Goal: Task Accomplishment & Management: Complete application form

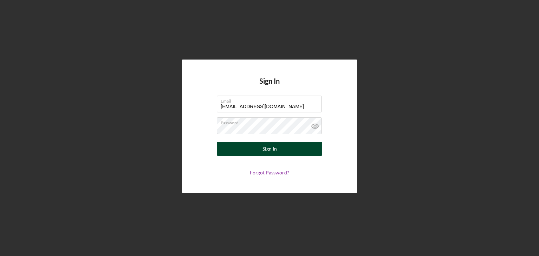
type input "[EMAIL_ADDRESS][DOMAIN_NAME]"
drag, startPoint x: 279, startPoint y: 147, endPoint x: 275, endPoint y: 151, distance: 5.8
click at [278, 148] on button "Sign In" at bounding box center [269, 149] width 105 height 14
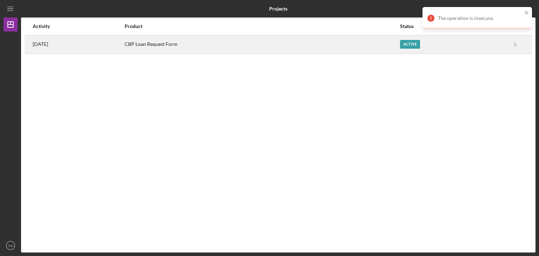
click at [316, 46] on div "CBP Loan Request Form" at bounding box center [261, 45] width 275 height 18
click at [408, 46] on div "Active" at bounding box center [410, 44] width 20 height 9
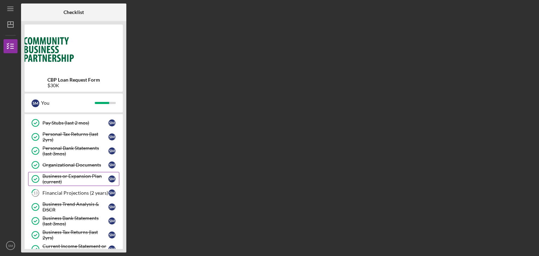
scroll to position [35, 0]
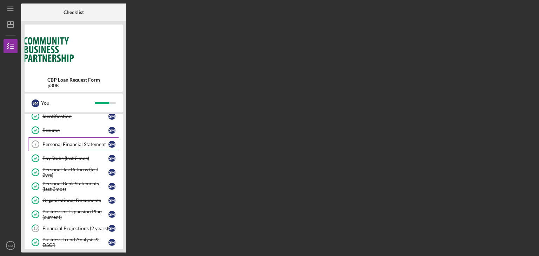
click at [74, 145] on div "Personal Financial Statement" at bounding box center [75, 145] width 66 height 6
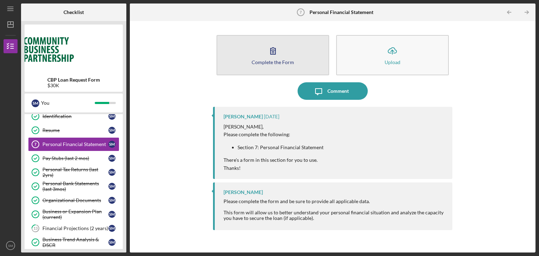
click at [287, 50] on button "Complete the Form Form" at bounding box center [272, 55] width 113 height 40
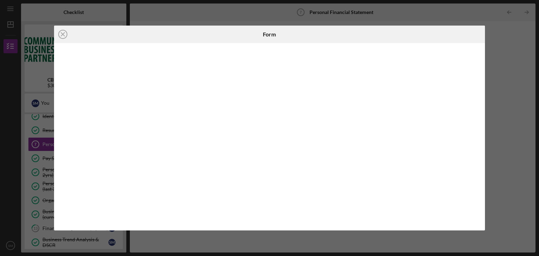
click at [281, 226] on div at bounding box center [269, 137] width 431 height 188
click at [70, 177] on iframe at bounding box center [270, 137] width 418 height 174
drag, startPoint x: 279, startPoint y: 224, endPoint x: 241, endPoint y: 121, distance: 109.5
click at [241, 121] on iframe at bounding box center [270, 137] width 418 height 174
click at [506, 49] on div "Icon/Close Form" at bounding box center [269, 128] width 539 height 256
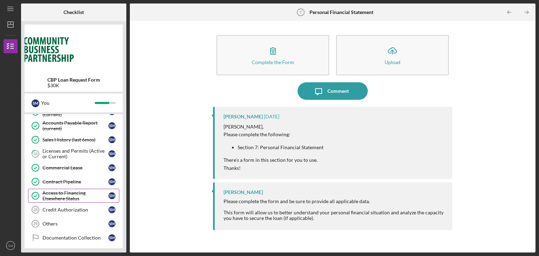
scroll to position [283, 0]
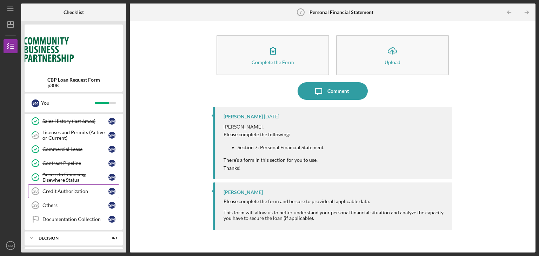
click at [72, 189] on div "Credit Authorization" at bounding box center [75, 192] width 66 height 6
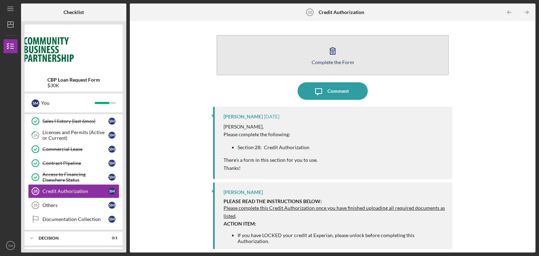
click at [331, 65] on button "Complete the Form Form" at bounding box center [332, 55] width 232 height 40
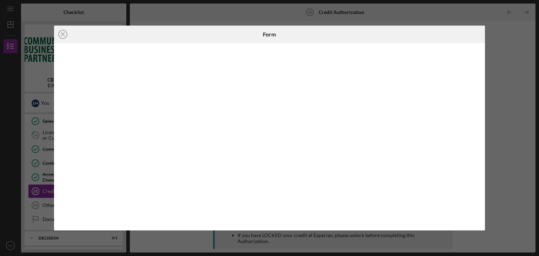
click at [504, 88] on div "Icon/Close Form" at bounding box center [269, 128] width 539 height 256
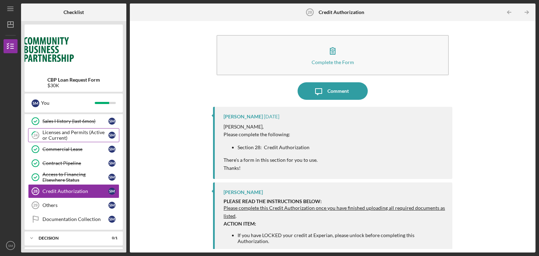
click at [85, 133] on div "Licenses and Permits (Active or Current)" at bounding box center [75, 135] width 66 height 11
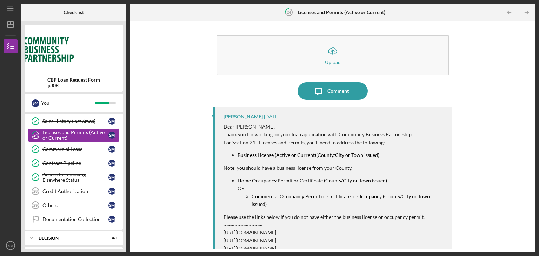
scroll to position [35, 0]
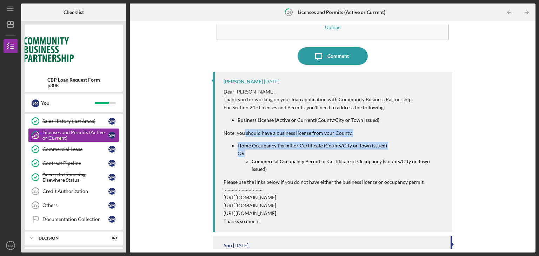
drag, startPoint x: 248, startPoint y: 138, endPoint x: 286, endPoint y: 167, distance: 48.0
click at [330, 152] on div "Dear [PERSON_NAME], Thank you for working on your loan application with Communi…" at bounding box center [334, 156] width 222 height 137
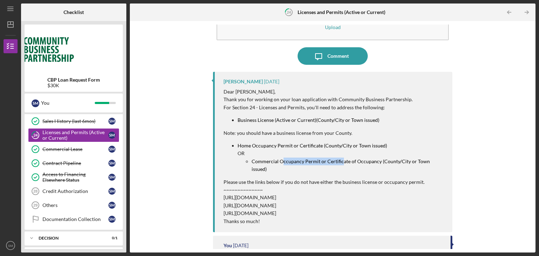
drag, startPoint x: 309, startPoint y: 162, endPoint x: 342, endPoint y: 166, distance: 32.9
click at [342, 166] on div "Dear [PERSON_NAME], Thank you for working on your loan application with Communi…" at bounding box center [334, 156] width 222 height 137
drag, startPoint x: 309, startPoint y: 162, endPoint x: 314, endPoint y: 164, distance: 6.0
click at [310, 163] on mark "Commercial Occupancy Permit or Certificate of Occupancy (County/City or Town is…" at bounding box center [340, 166] width 179 height 14
drag, startPoint x: 318, startPoint y: 163, endPoint x: 252, endPoint y: 162, distance: 65.6
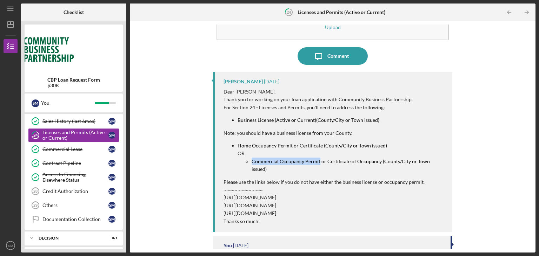
click at [252, 162] on mark "Commercial Occupancy Permit or Certificate of Occupancy (County/City or Town is…" at bounding box center [340, 166] width 179 height 14
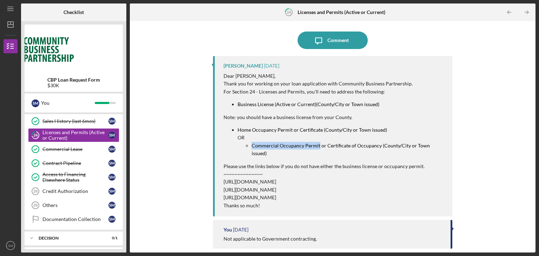
scroll to position [70, 0]
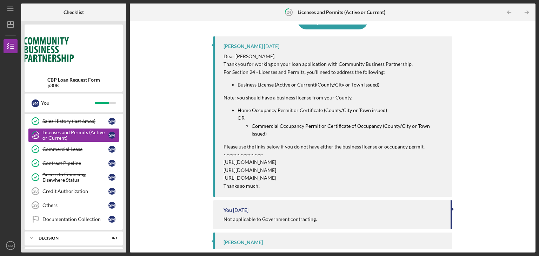
click at [319, 159] on p "[URL][DOMAIN_NAME]" at bounding box center [334, 163] width 222 height 8
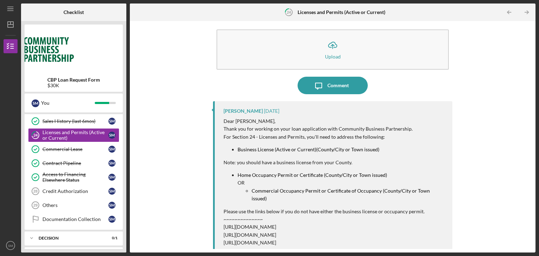
scroll to position [0, 0]
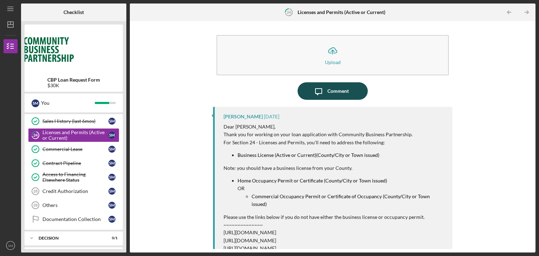
click at [337, 95] on div "Comment" at bounding box center [337, 91] width 21 height 18
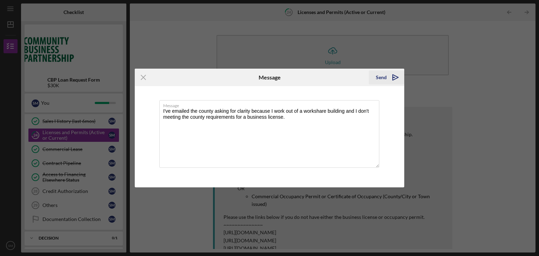
type textarea "I've emailed the county asking for clarity because I work out of a workshare bu…"
click at [377, 79] on div "Send" at bounding box center [381, 77] width 11 height 14
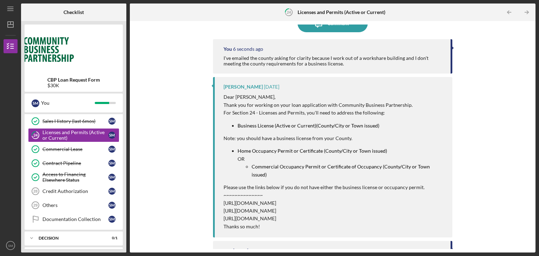
scroll to position [70, 0]
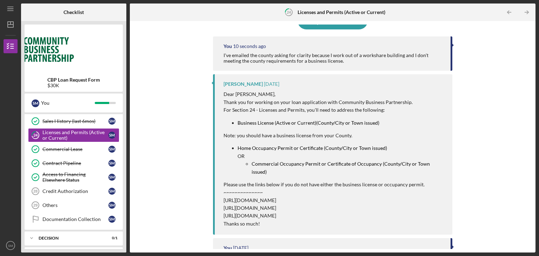
drag, startPoint x: 368, startPoint y: 201, endPoint x: 224, endPoint y: 202, distance: 144.1
click at [224, 204] on p "[URL][DOMAIN_NAME]" at bounding box center [334, 208] width 222 height 8
copy p "[URL][DOMAIN_NAME]"
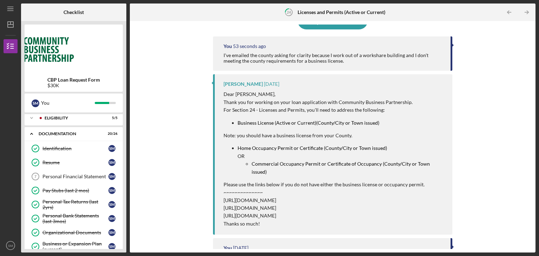
scroll to position [0, 0]
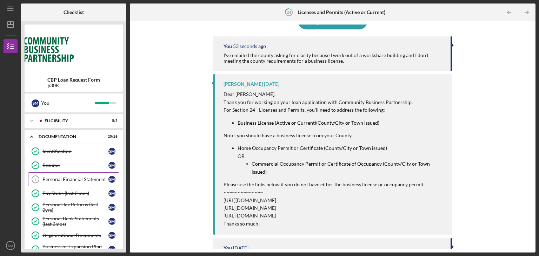
click at [75, 180] on div "Personal Financial Statement" at bounding box center [75, 180] width 66 height 6
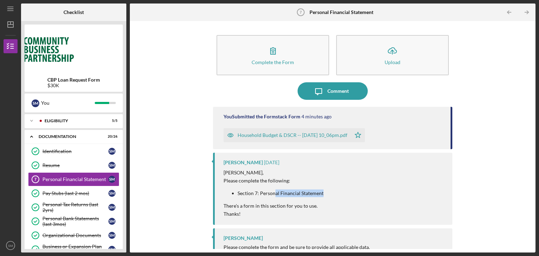
drag, startPoint x: 275, startPoint y: 196, endPoint x: 331, endPoint y: 193, distance: 55.5
click at [331, 193] on div "[PERSON_NAME], Please complete the following: Section 7: Personal Financial Sta…" at bounding box center [334, 193] width 222 height 49
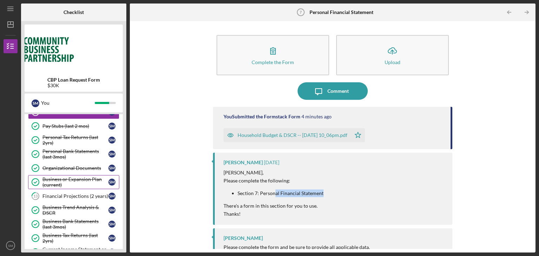
scroll to position [70, 0]
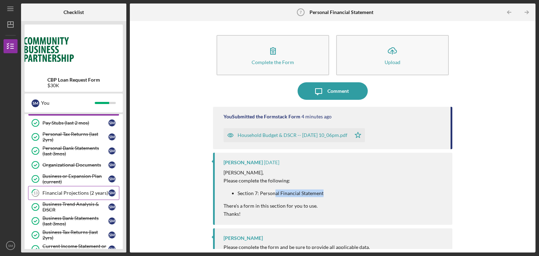
click at [76, 192] on div "Financial Projections (2 years)" at bounding box center [75, 193] width 66 height 6
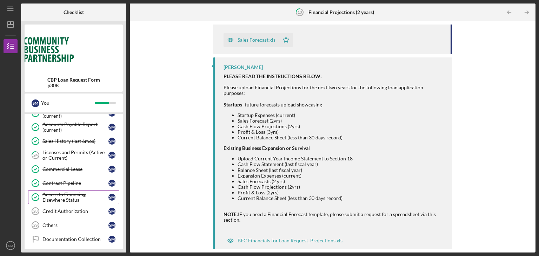
scroll to position [283, 0]
